Goal: Task Accomplishment & Management: Use online tool/utility

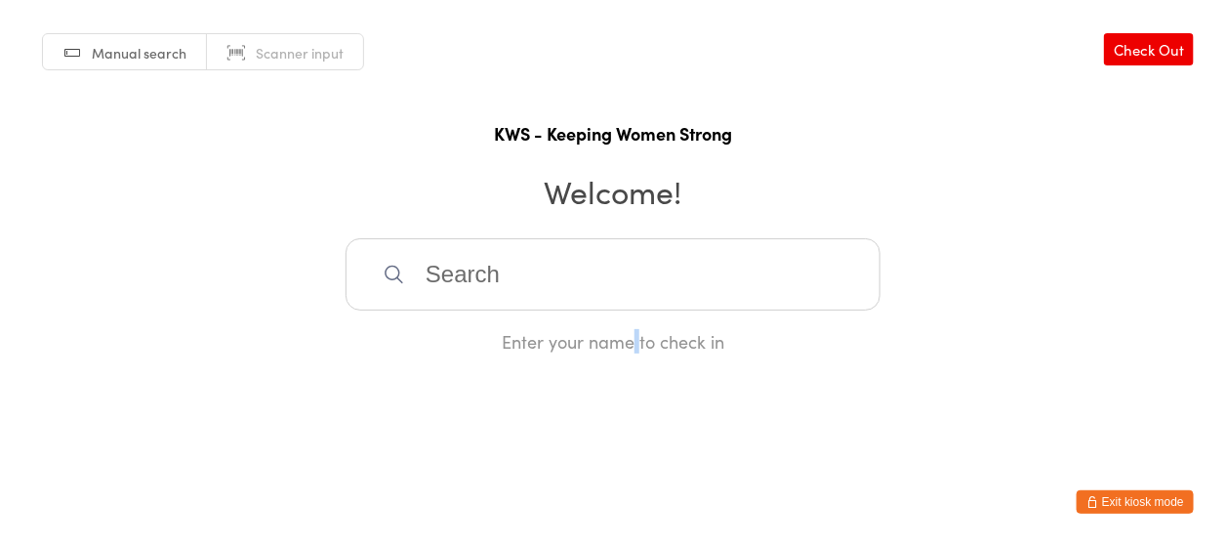
click at [617, 269] on input "search" at bounding box center [613, 274] width 535 height 72
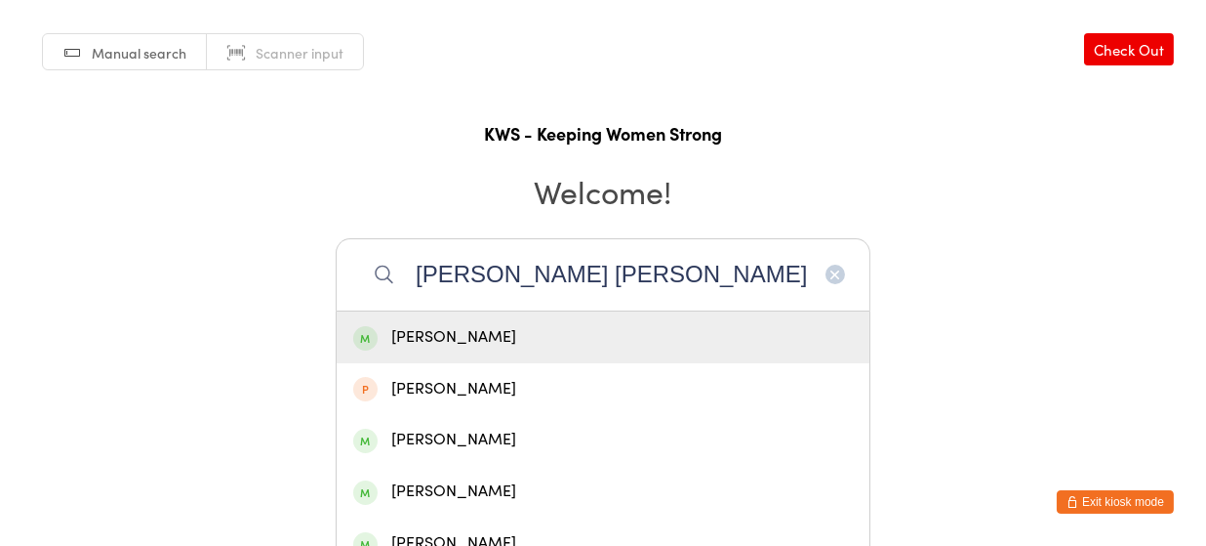
type input "[PERSON_NAME] [PERSON_NAME]"
click at [532, 317] on div "[PERSON_NAME]" at bounding box center [603, 337] width 533 height 52
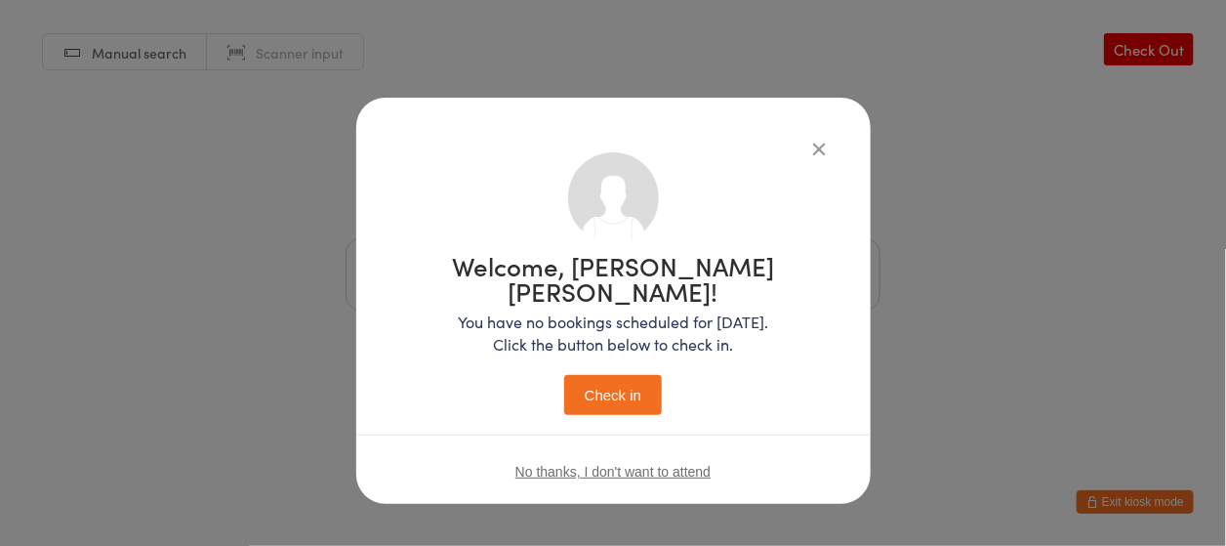
click at [607, 375] on button "Check in" at bounding box center [613, 395] width 98 height 40
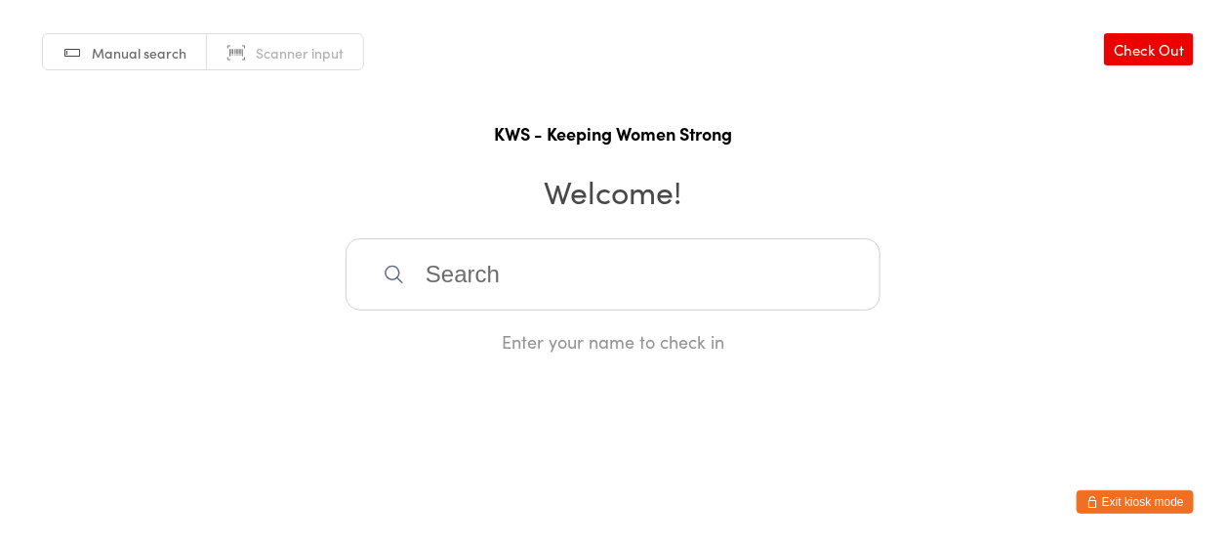
click at [528, 284] on input "search" at bounding box center [613, 274] width 535 height 72
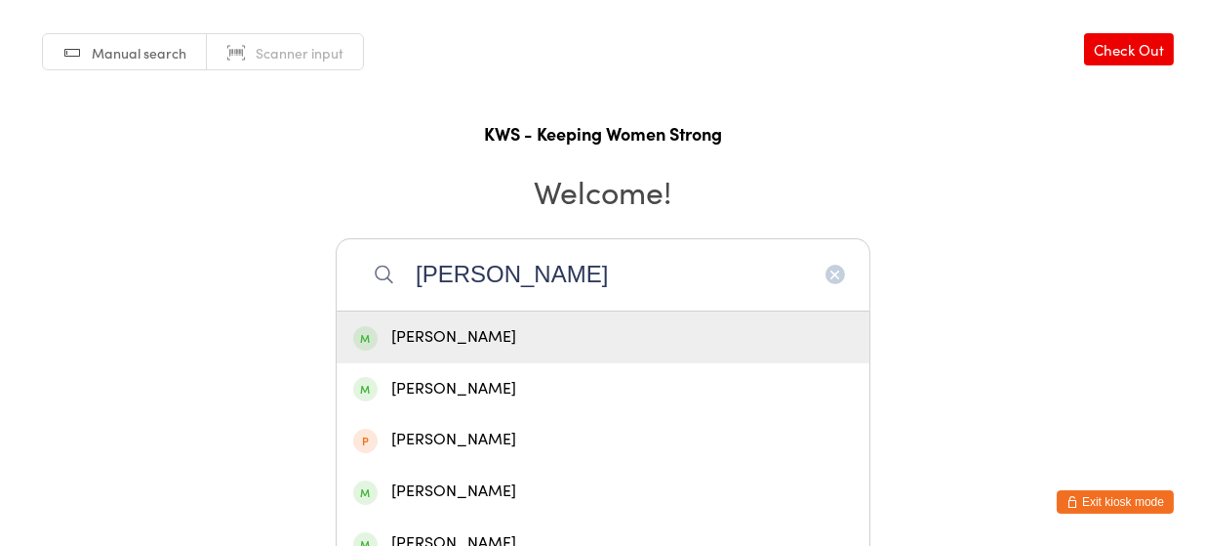
type input "[PERSON_NAME]"
click at [496, 336] on div "[PERSON_NAME]" at bounding box center [603, 337] width 500 height 26
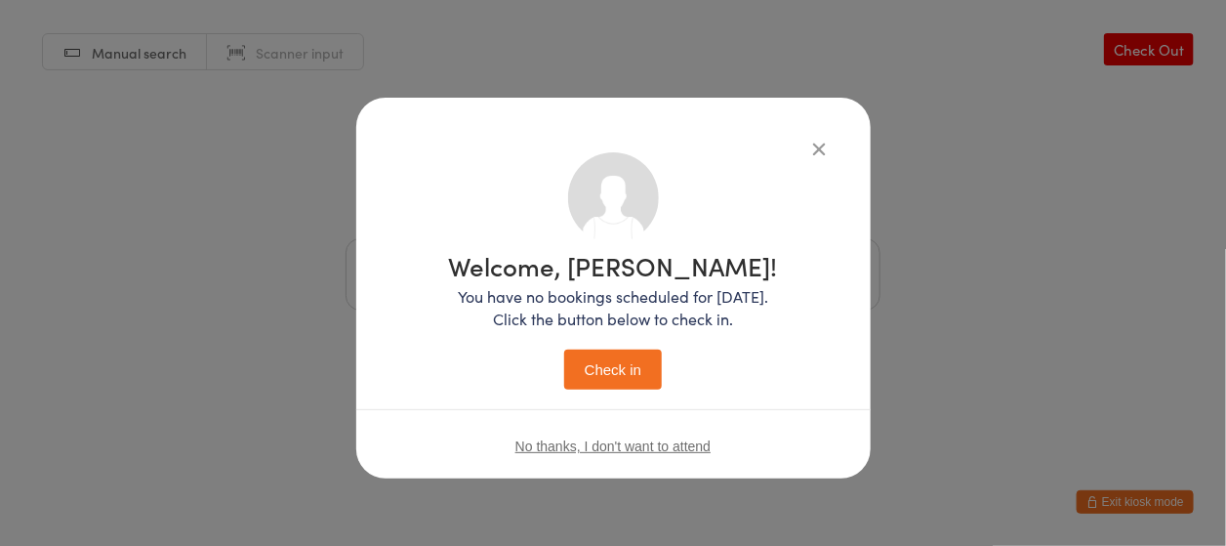
click at [609, 366] on button "Check in" at bounding box center [613, 369] width 98 height 40
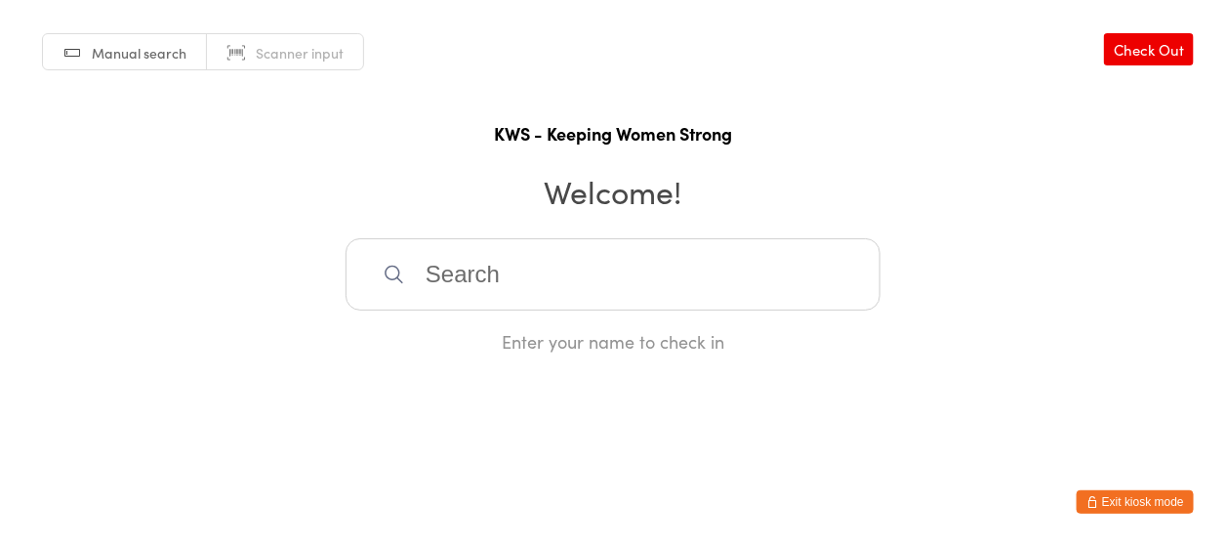
click at [433, 270] on input "search" at bounding box center [613, 274] width 535 height 72
type input "iris"
click at [444, 334] on div "[PERSON_NAME]" at bounding box center [613, 337] width 500 height 26
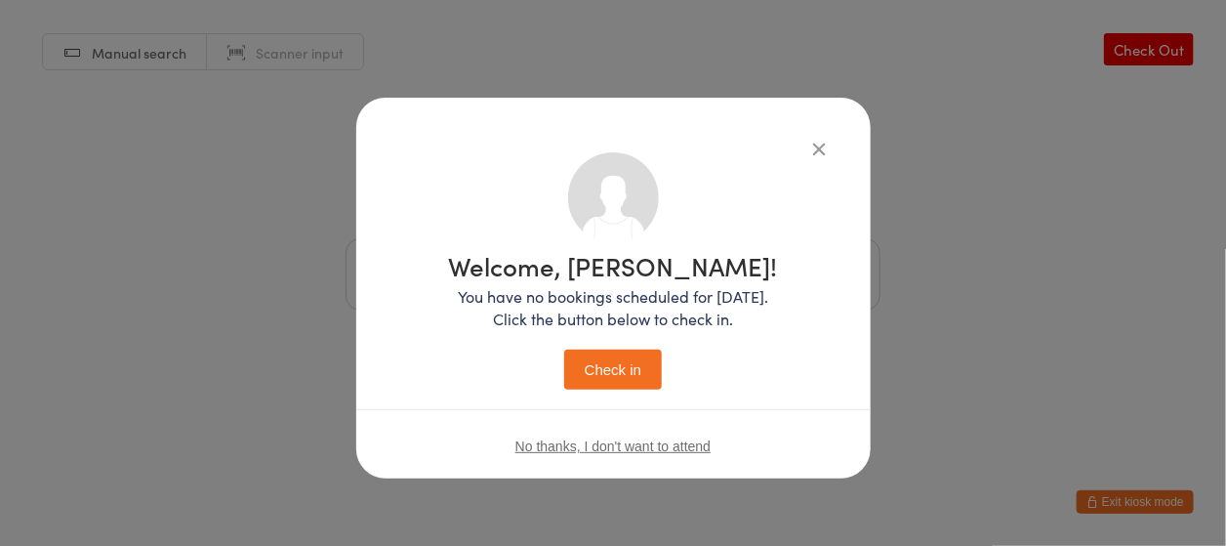
click at [627, 362] on button "Check in" at bounding box center [613, 369] width 98 height 40
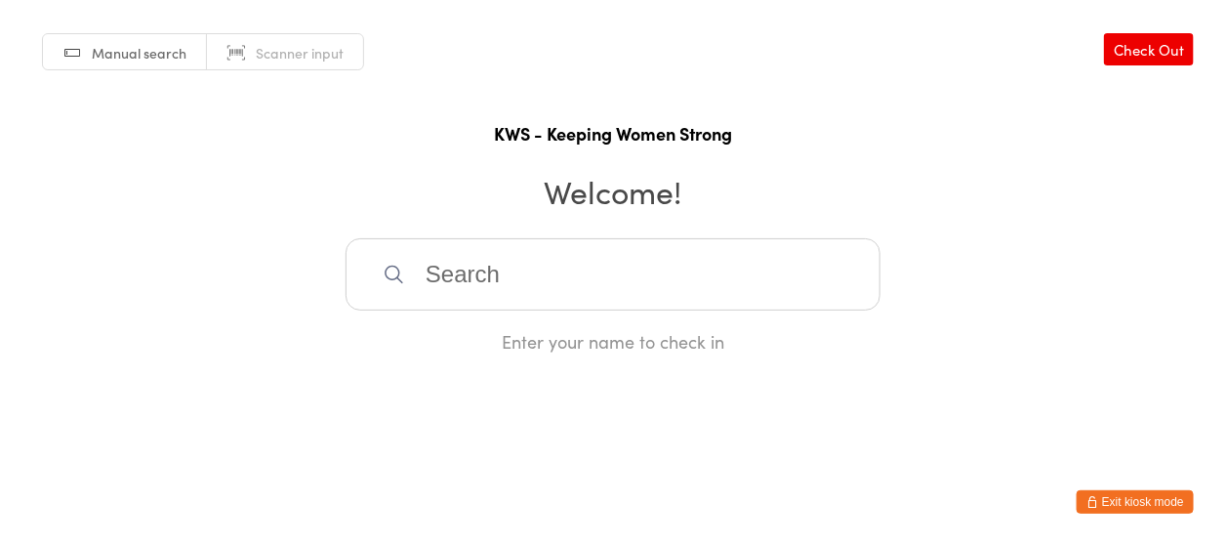
click at [415, 267] on input "search" at bounding box center [613, 274] width 535 height 72
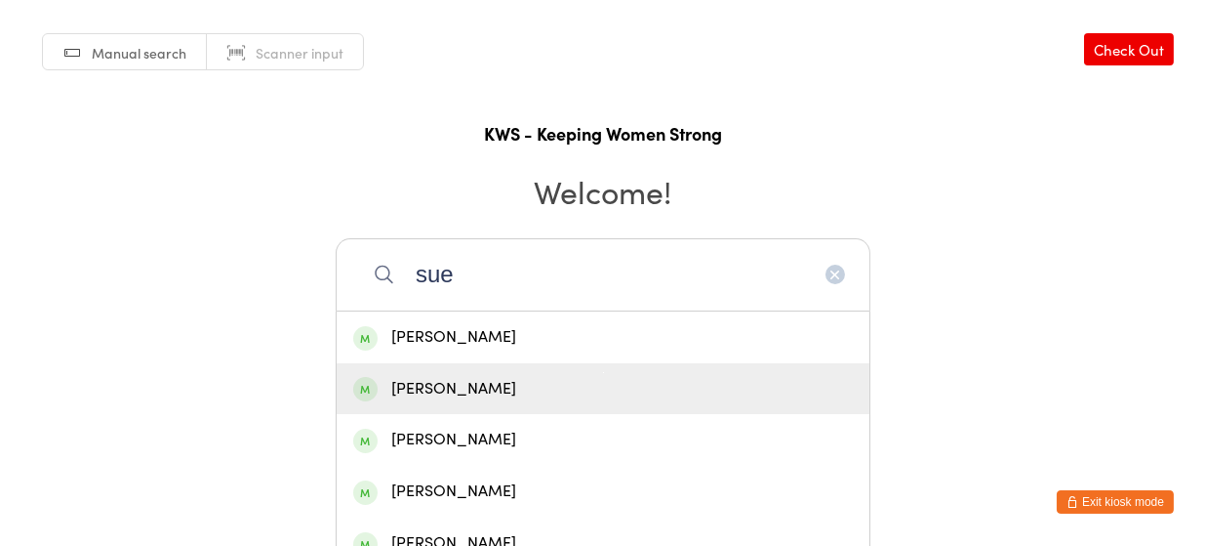
type input "sue"
click at [432, 368] on div "[PERSON_NAME]" at bounding box center [603, 389] width 533 height 52
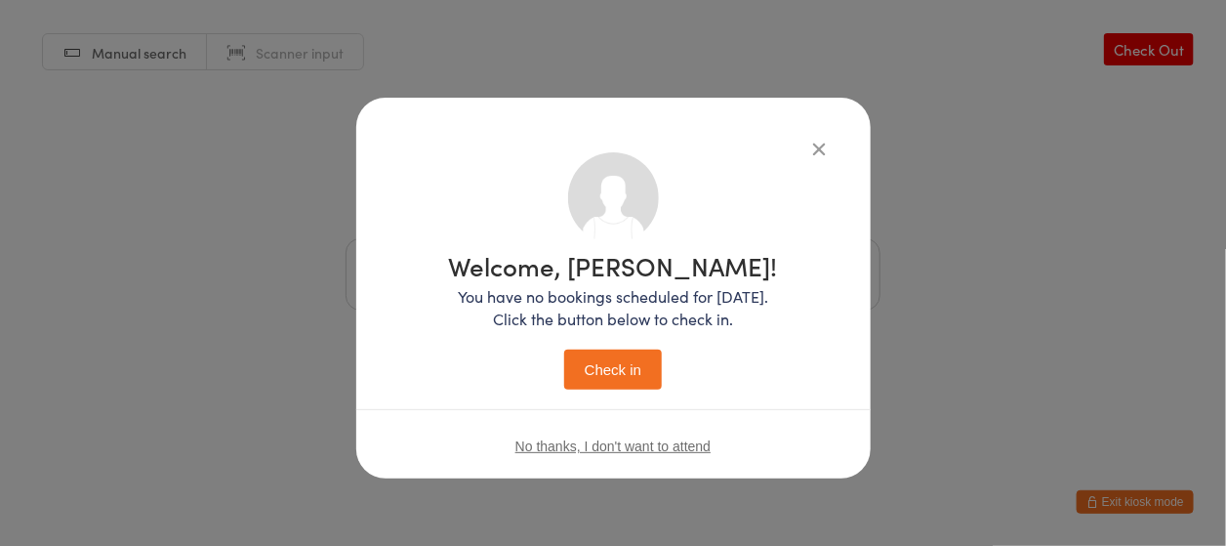
click at [610, 354] on button "Check in" at bounding box center [613, 369] width 98 height 40
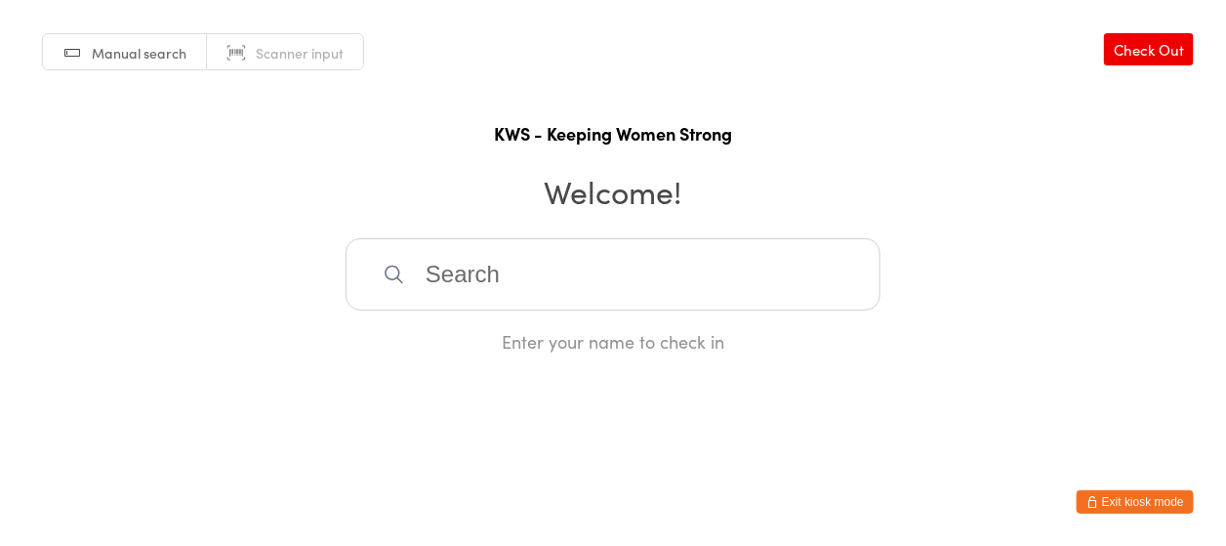
click at [688, 291] on input "search" at bounding box center [613, 274] width 535 height 72
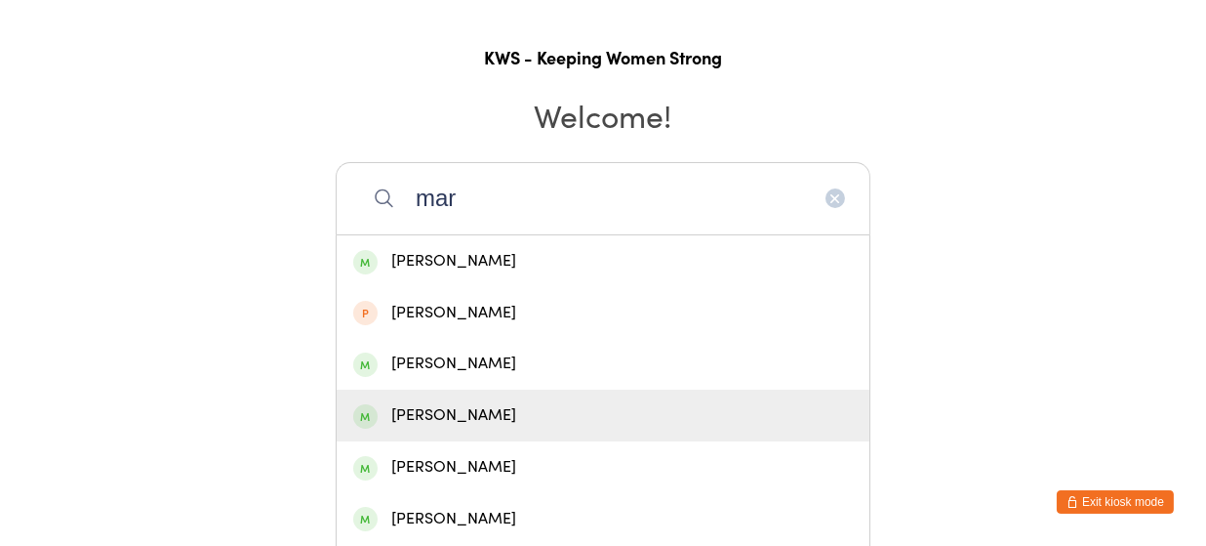
scroll to position [130, 0]
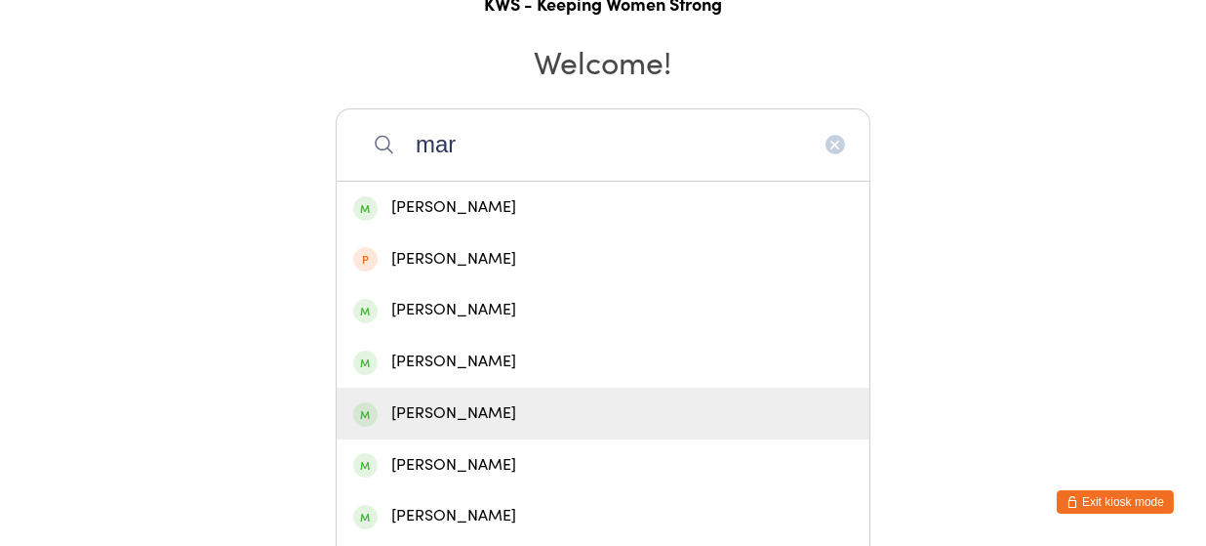
type input "mar"
click at [454, 412] on div "[PERSON_NAME]" at bounding box center [603, 413] width 500 height 26
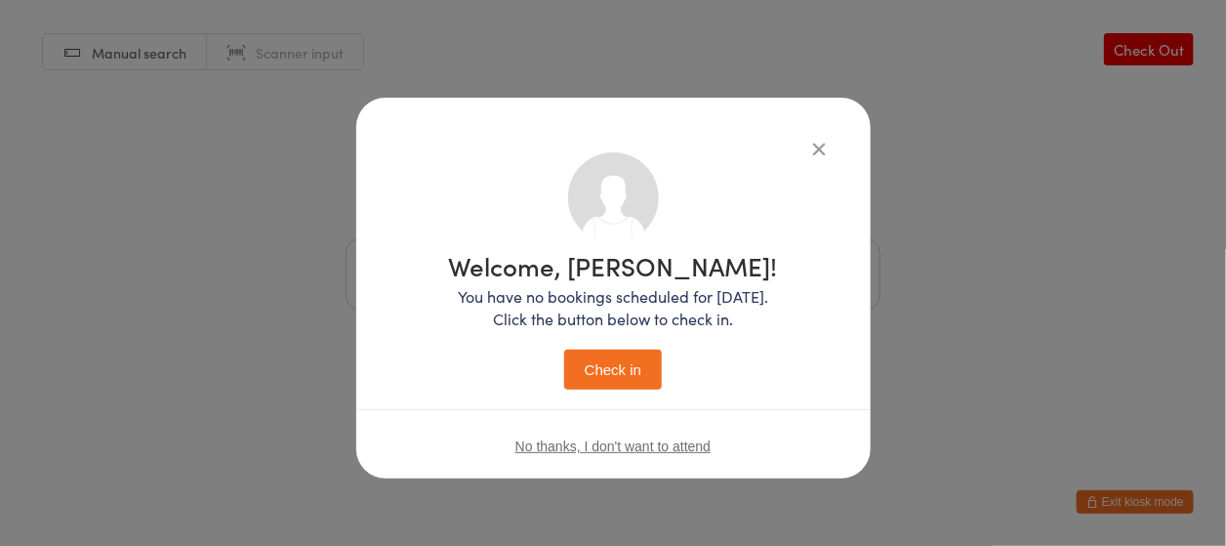
click at [590, 361] on button "Check in" at bounding box center [613, 369] width 98 height 40
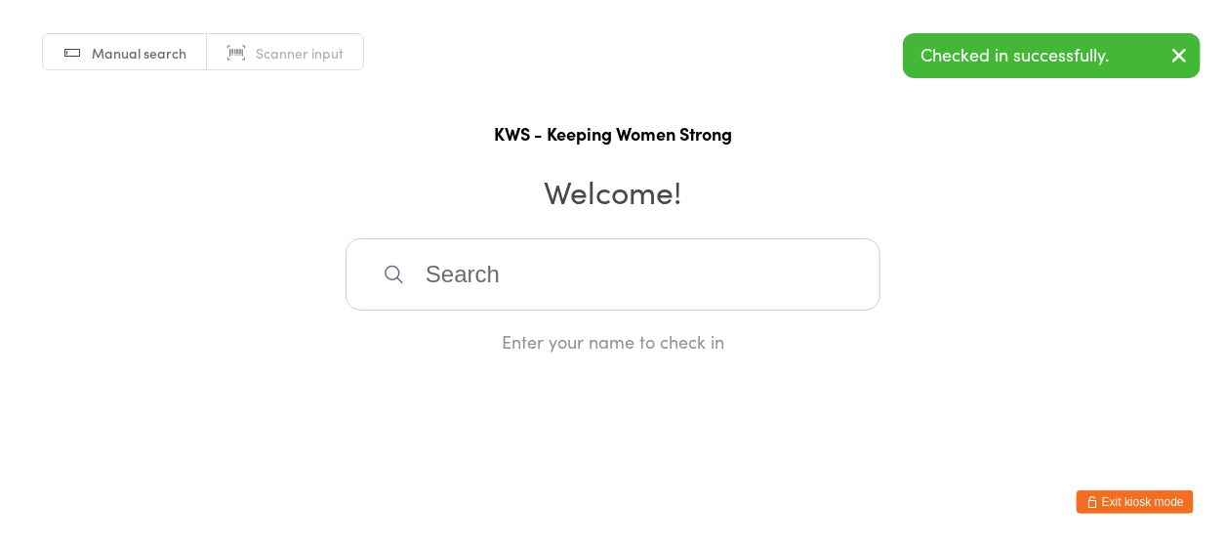
click at [545, 279] on input "search" at bounding box center [613, 274] width 535 height 72
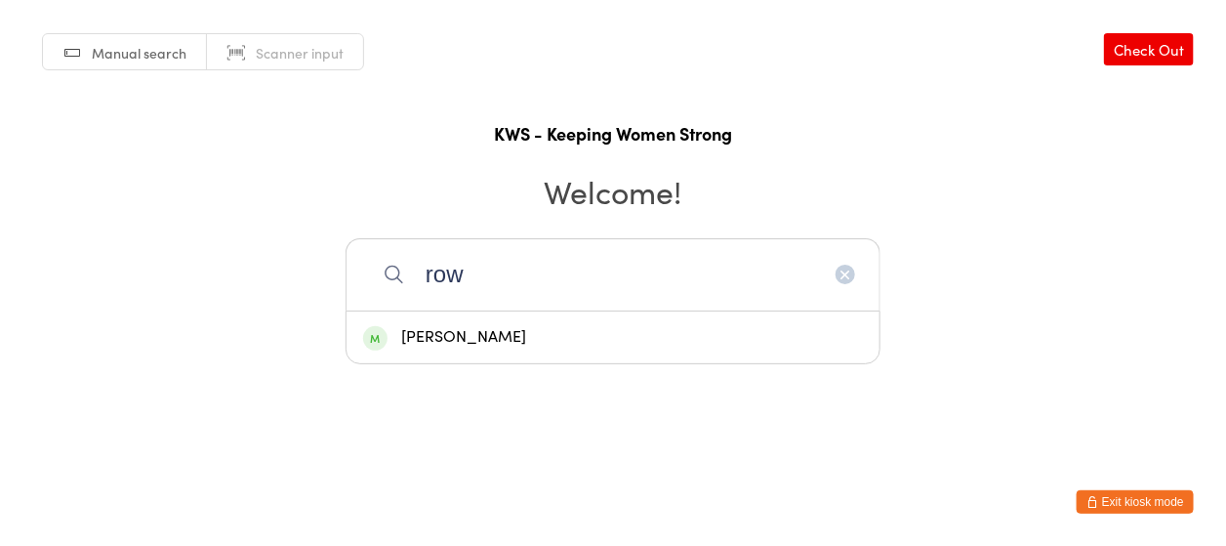
type input "row"
click at [447, 337] on div "[PERSON_NAME]" at bounding box center [613, 337] width 500 height 26
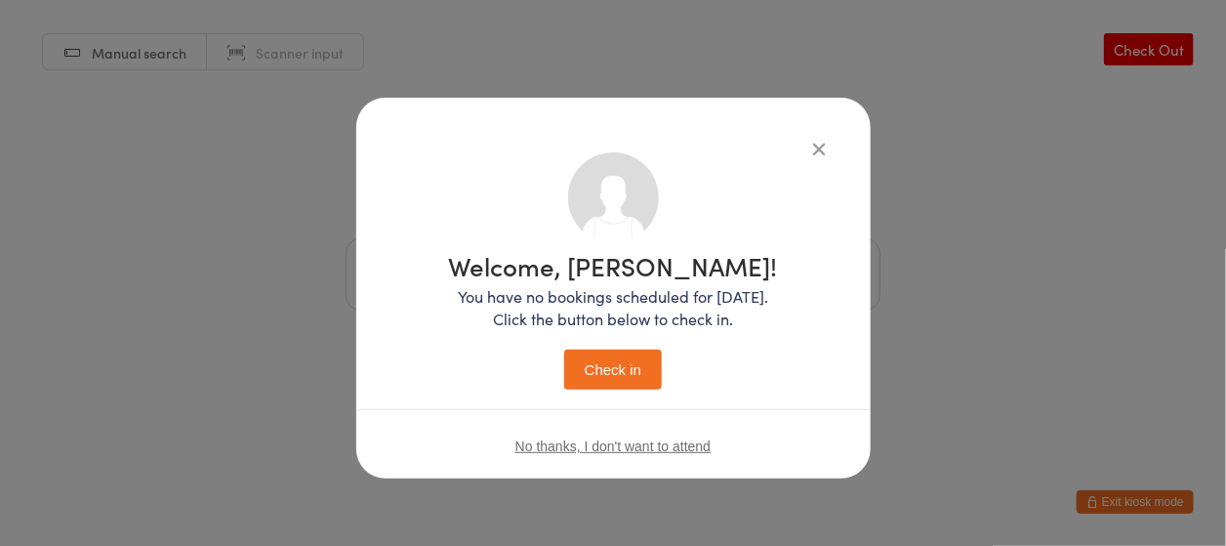
click at [605, 380] on button "Check in" at bounding box center [613, 369] width 98 height 40
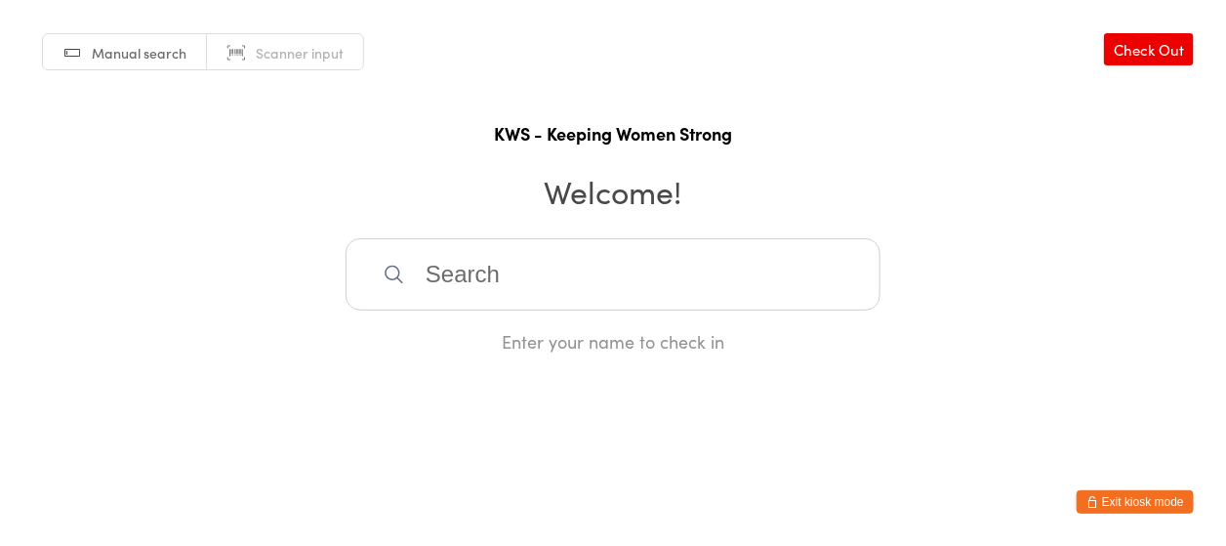
click at [442, 289] on input "search" at bounding box center [613, 274] width 535 height 72
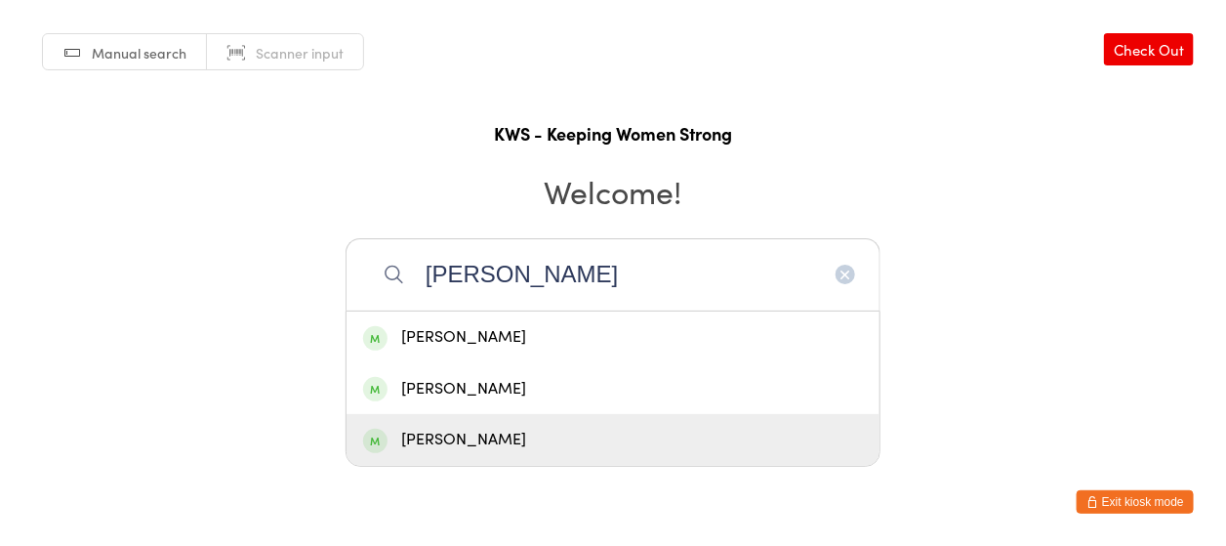
type input "[PERSON_NAME]"
drag, startPoint x: 457, startPoint y: 438, endPoint x: 484, endPoint y: 426, distance: 30.1
click at [469, 433] on div "[PERSON_NAME]" at bounding box center [613, 440] width 500 height 26
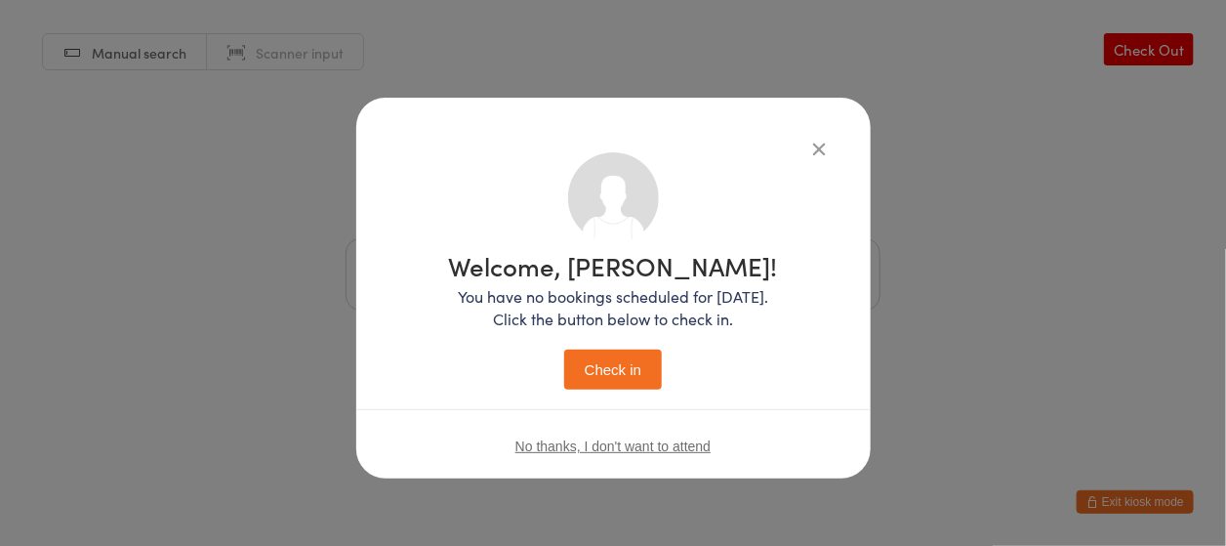
click at [614, 373] on button "Check in" at bounding box center [613, 369] width 98 height 40
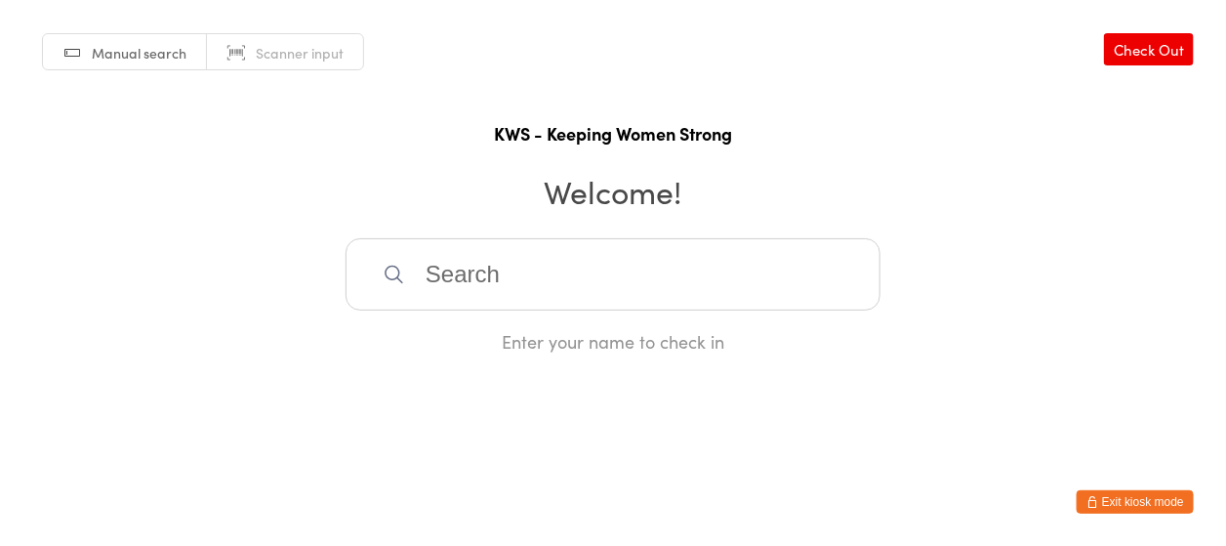
click at [435, 277] on input "search" at bounding box center [613, 274] width 535 height 72
type input "sla"
click at [457, 336] on div "[PERSON_NAME]" at bounding box center [613, 337] width 500 height 26
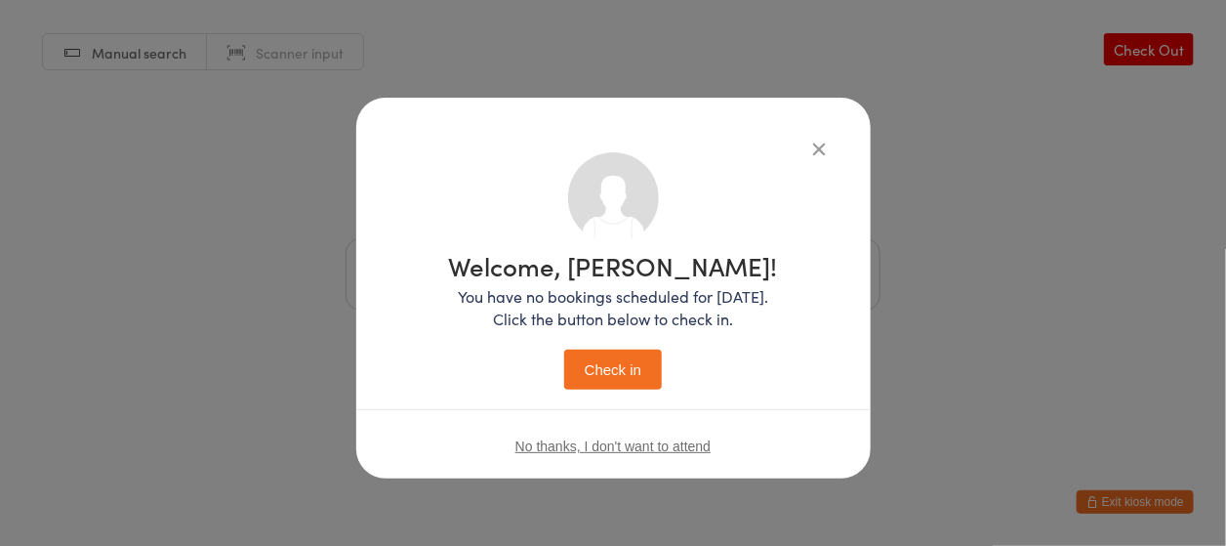
click at [604, 364] on button "Check in" at bounding box center [613, 369] width 98 height 40
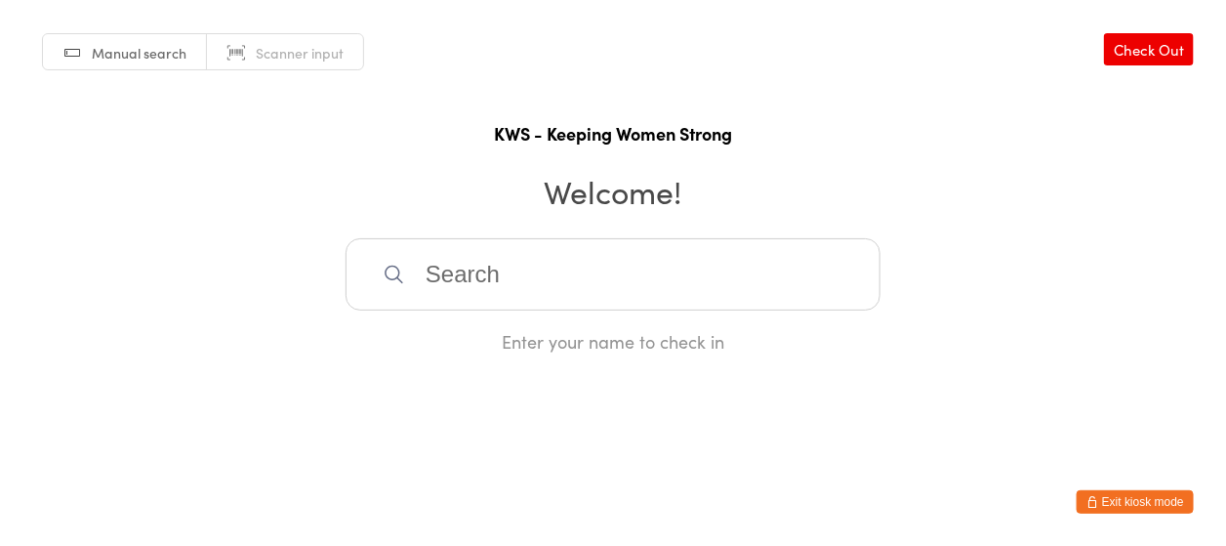
click at [599, 263] on input "search" at bounding box center [613, 274] width 535 height 72
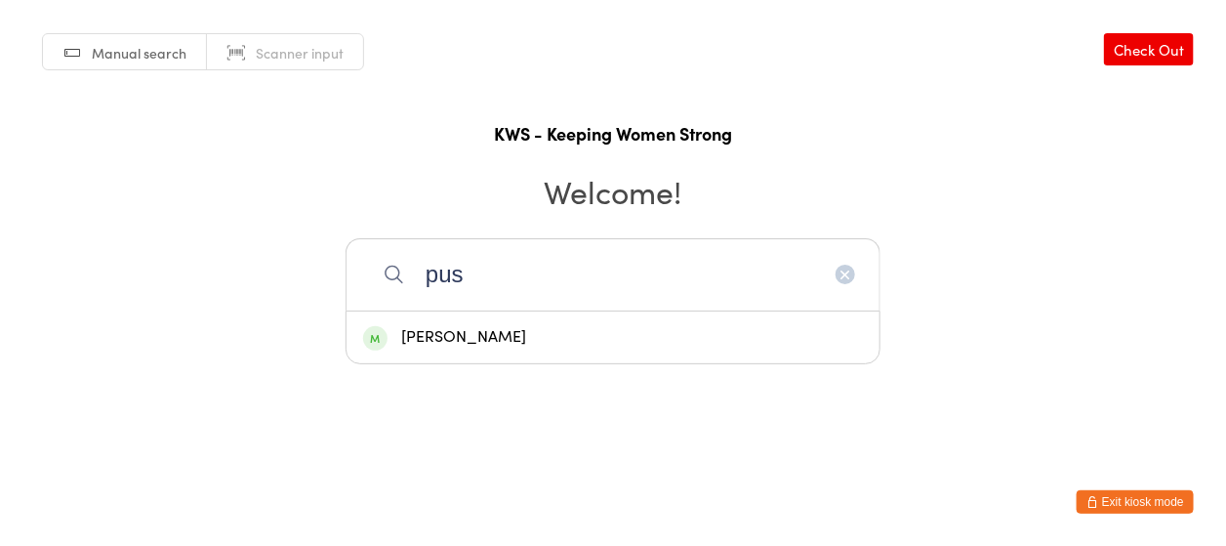
type input "pus"
click at [605, 345] on div "[PERSON_NAME]" at bounding box center [613, 337] width 500 height 26
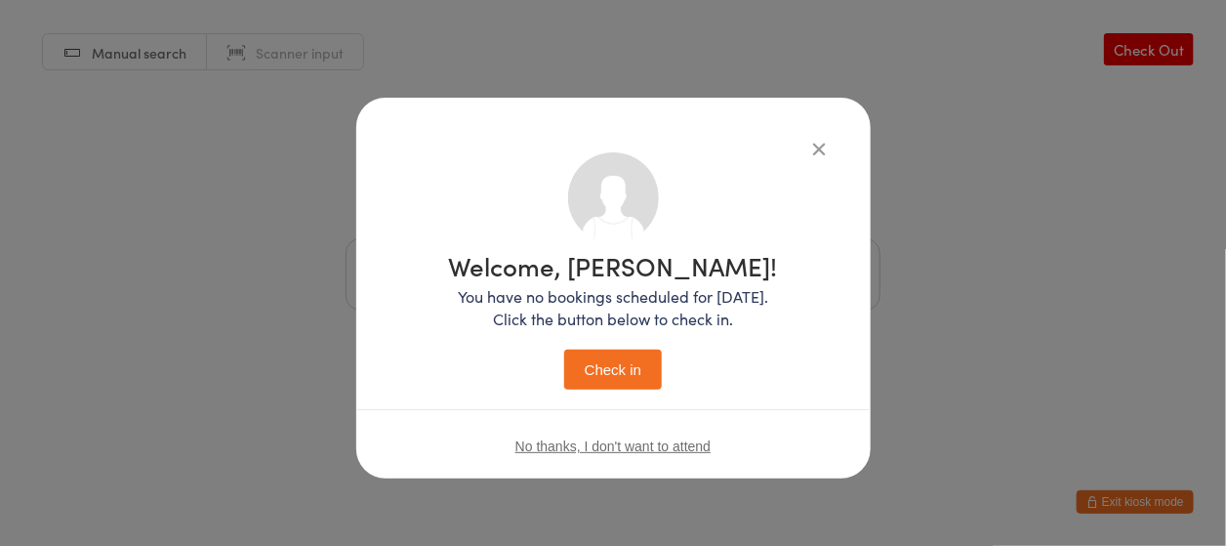
click at [614, 365] on button "Check in" at bounding box center [613, 369] width 98 height 40
